Goal: Task Accomplishment & Management: Manage account settings

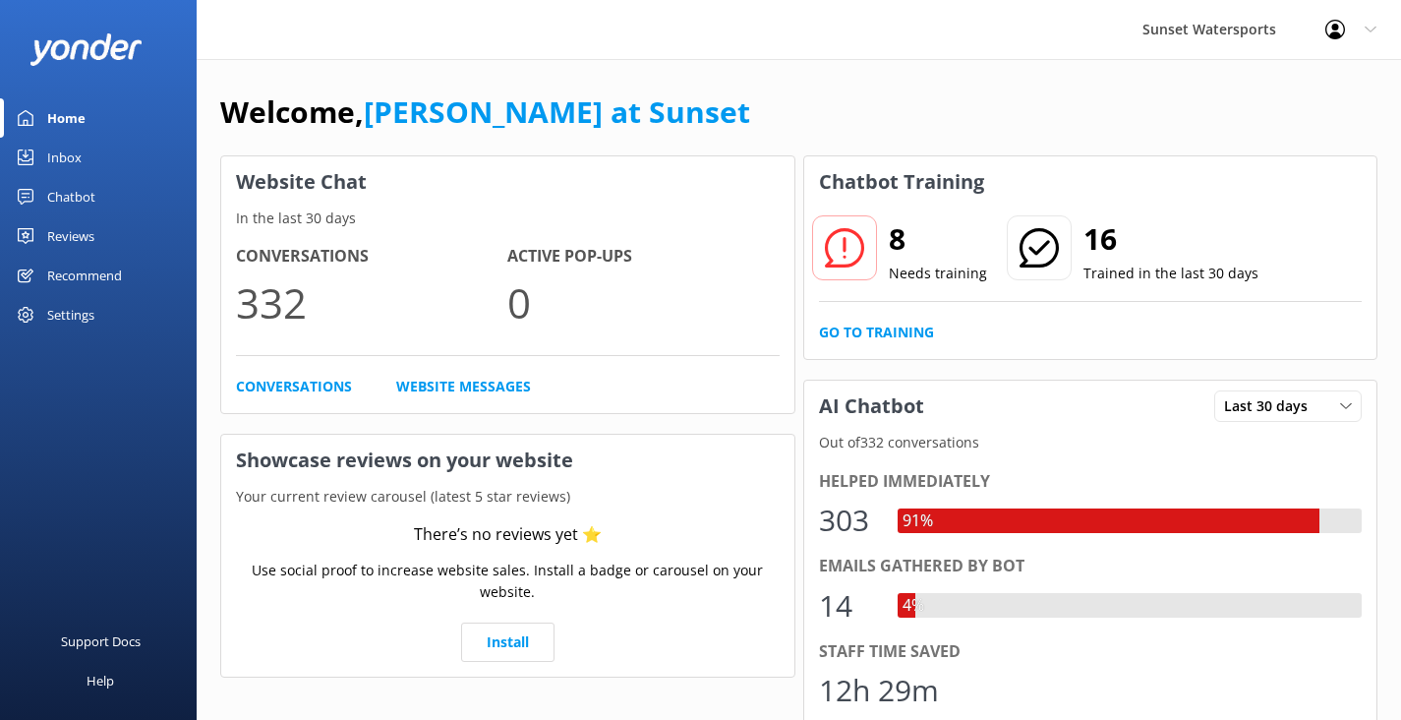
click at [89, 150] on link "Inbox" at bounding box center [98, 157] width 197 height 39
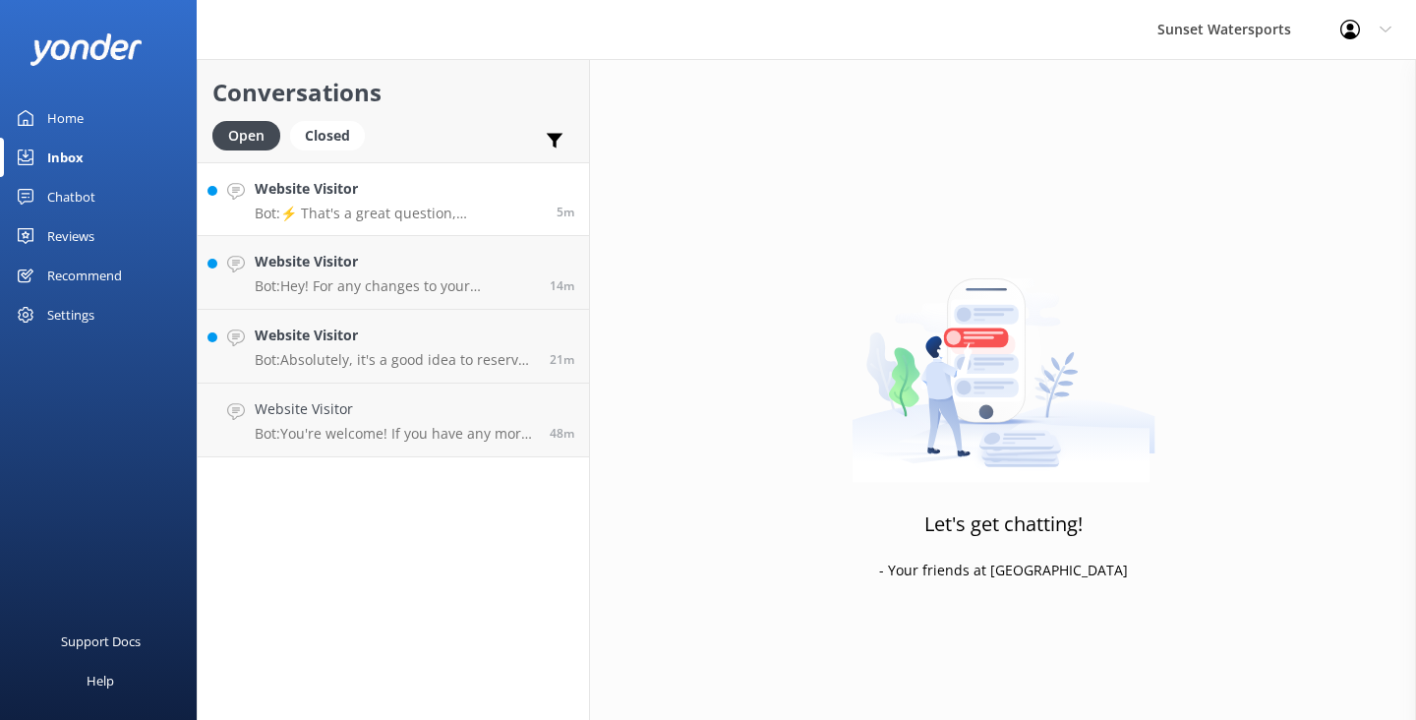
click at [367, 204] on p "Bot: ⚡ That's a great question, unfortunately I do not know the answer. I'm goi…" at bounding box center [398, 213] width 287 height 18
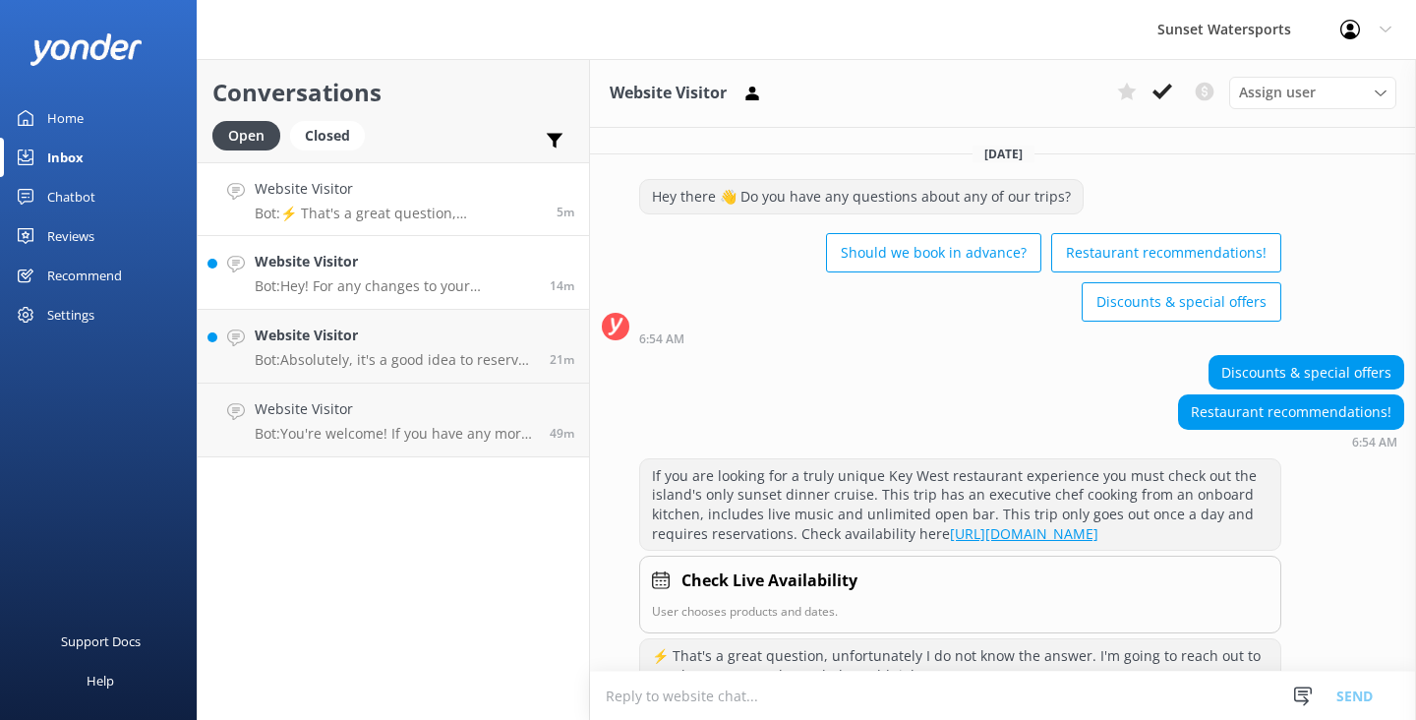
click at [452, 275] on div "Website Visitor Bot: Hey! For any changes to your reservation, please give our …" at bounding box center [395, 272] width 280 height 43
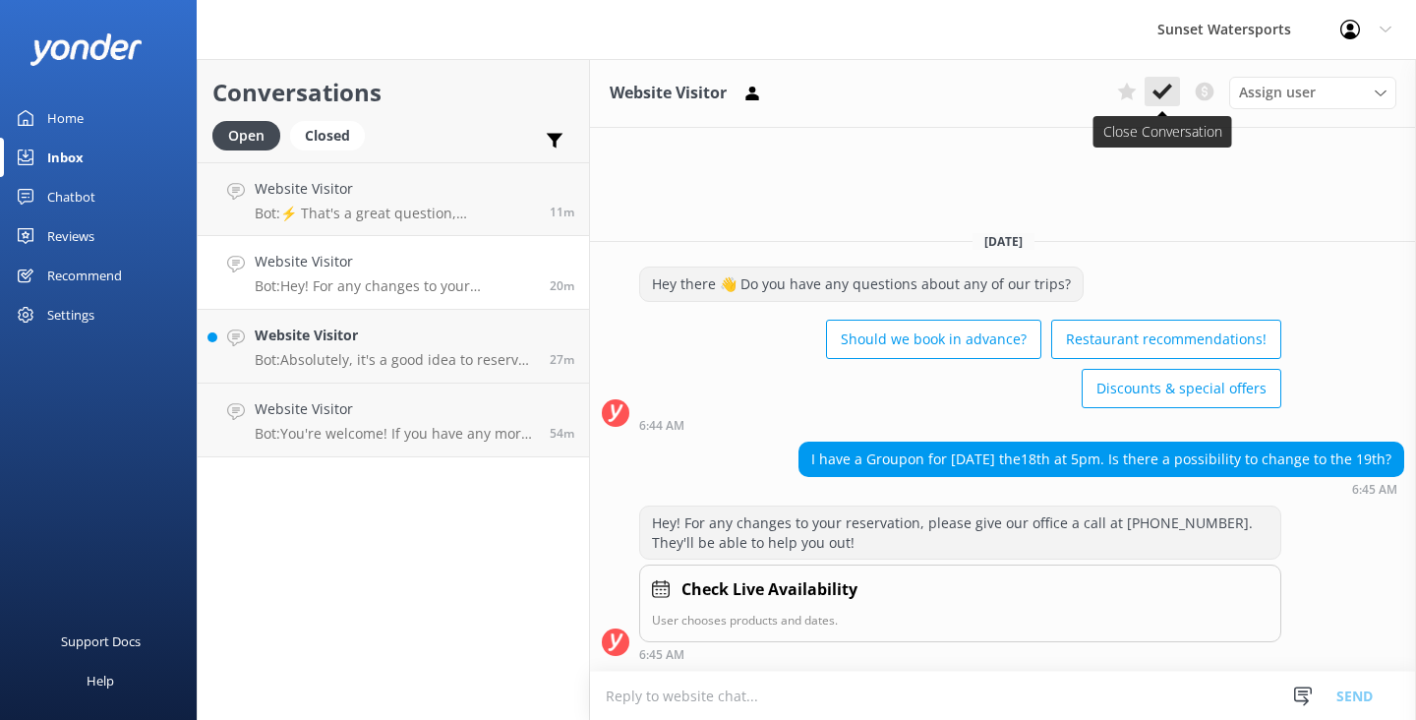
click at [1167, 88] on use at bounding box center [1162, 92] width 20 height 16
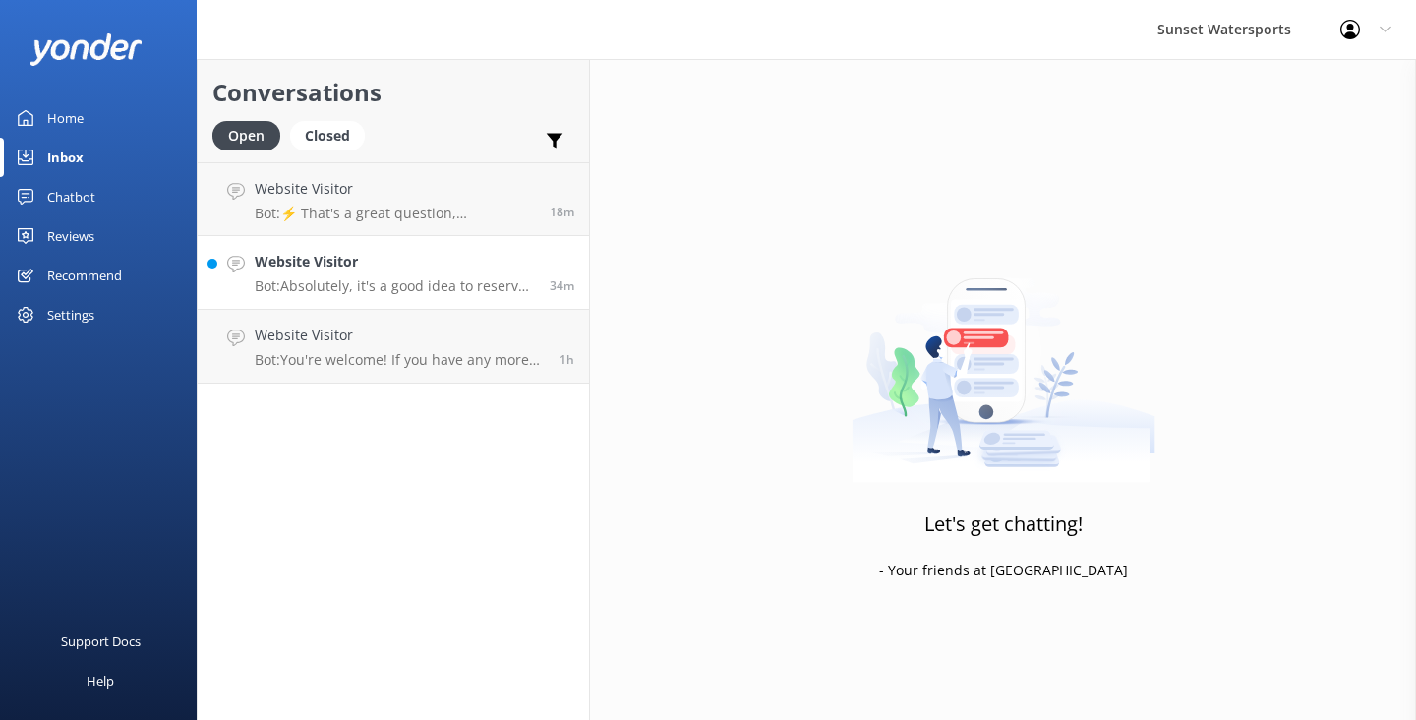
click at [408, 275] on div "Website Visitor Bot: Absolutely, it's a good idea to reserve in advance, especi…" at bounding box center [395, 272] width 280 height 43
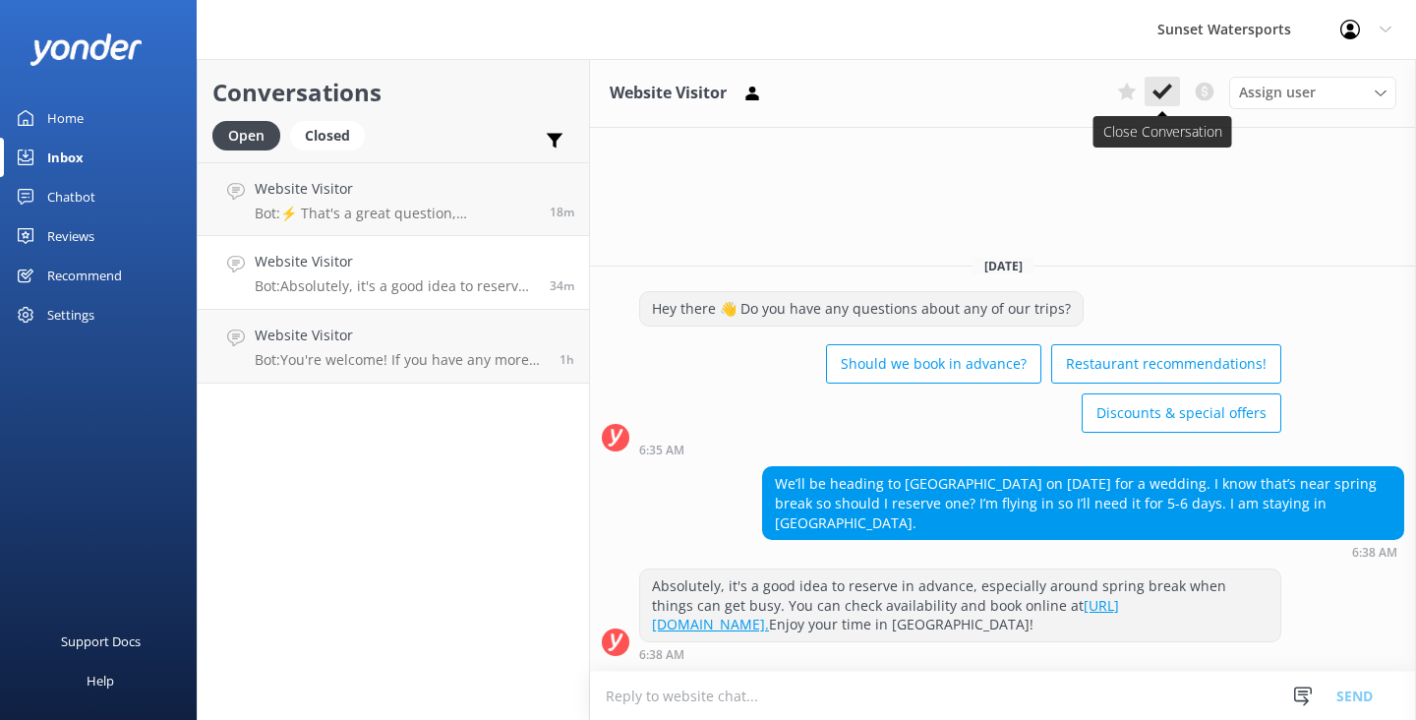
click at [1171, 95] on icon at bounding box center [1162, 92] width 20 height 20
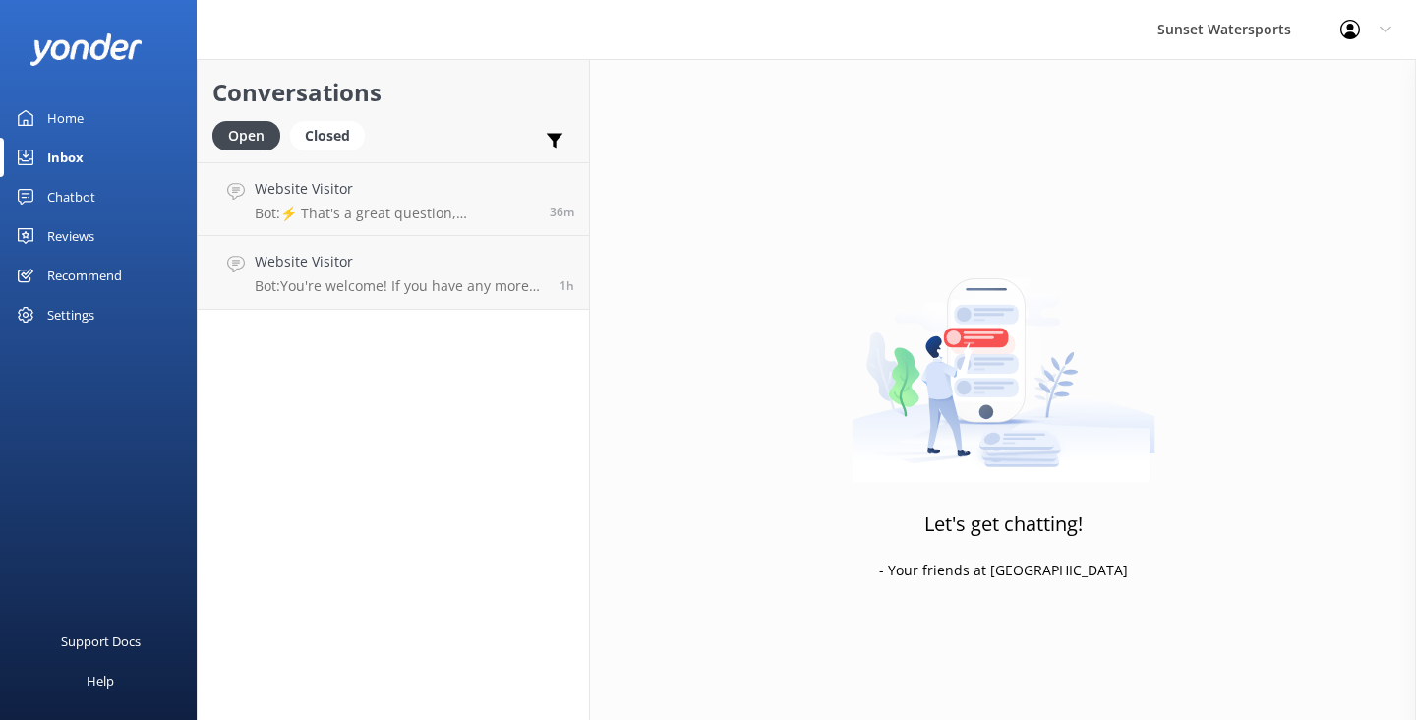
click at [80, 150] on div "Inbox" at bounding box center [65, 157] width 36 height 39
click at [79, 118] on div "Home" at bounding box center [65, 117] width 36 height 39
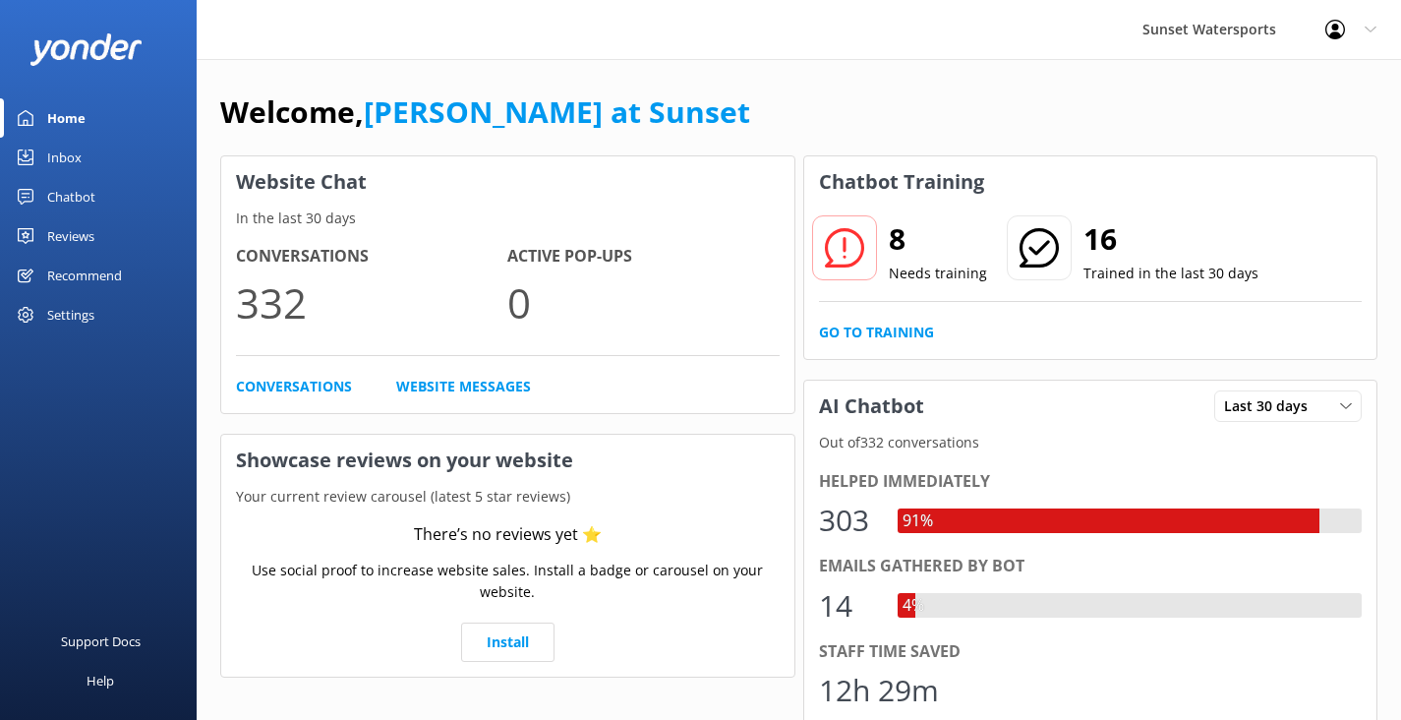
click at [83, 152] on link "Inbox" at bounding box center [98, 157] width 197 height 39
